Goal: Find specific page/section: Find specific page/section

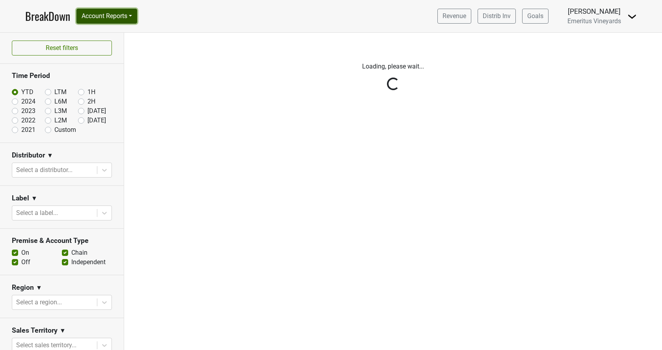
click at [120, 9] on button "Account Reports" at bounding box center [106, 16] width 61 height 15
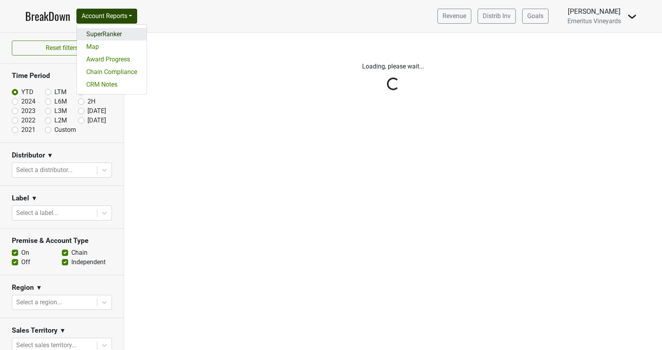
click at [117, 37] on link "SuperRanker" at bounding box center [112, 34] width 70 height 13
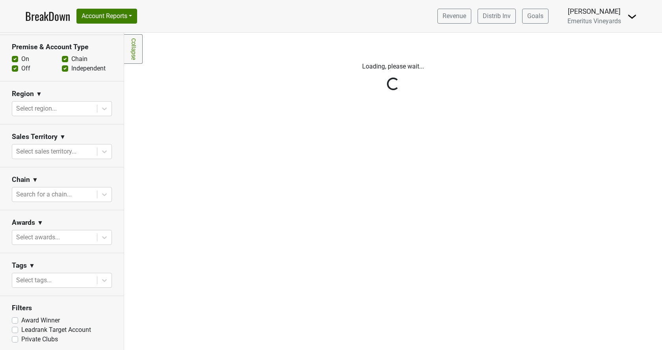
scroll to position [221, 0]
click at [37, 283] on div "Reset filters Purchased Within Last... [DATE] [DATE] Nonbuy For Last... [DATE] …" at bounding box center [62, 191] width 124 height 317
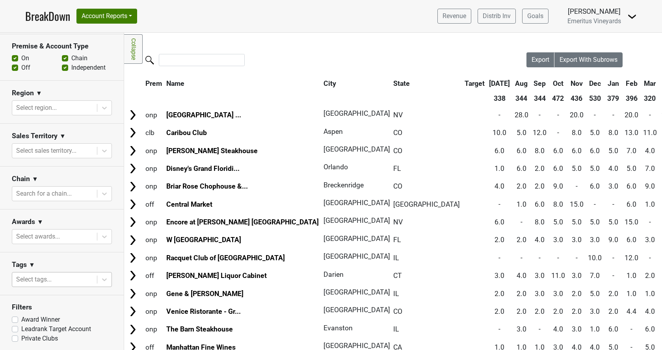
click at [37, 279] on div at bounding box center [54, 279] width 77 height 11
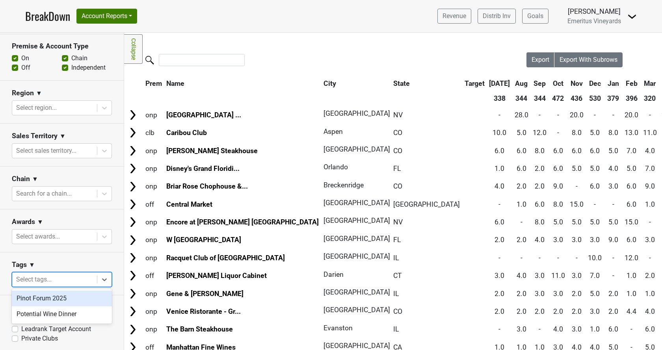
click at [37, 298] on div "Pinot Forum 2025" at bounding box center [62, 299] width 100 height 16
